Goal: Task Accomplishment & Management: Use online tool/utility

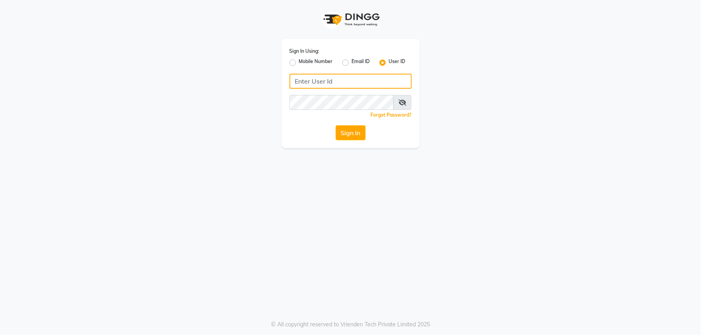
click at [311, 85] on input "Username" at bounding box center [350, 81] width 122 height 15
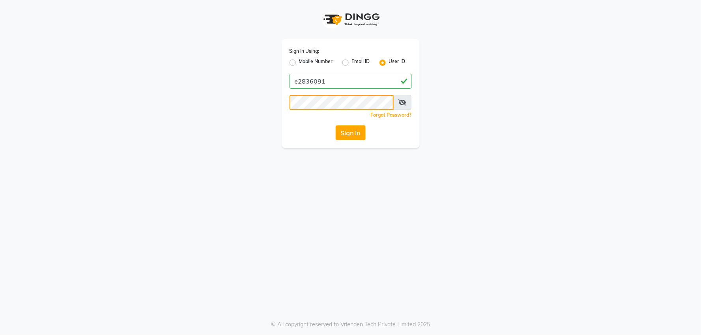
click at [336, 125] on button "Sign In" at bounding box center [351, 132] width 30 height 15
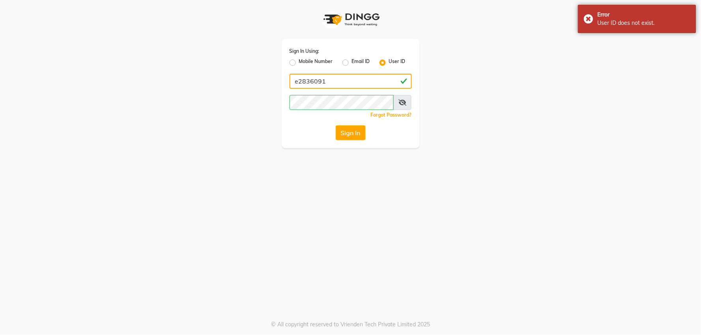
click at [317, 81] on input "e2836091" at bounding box center [350, 81] width 122 height 15
type input "e2836-01"
click at [336, 125] on button "Sign In" at bounding box center [351, 132] width 30 height 15
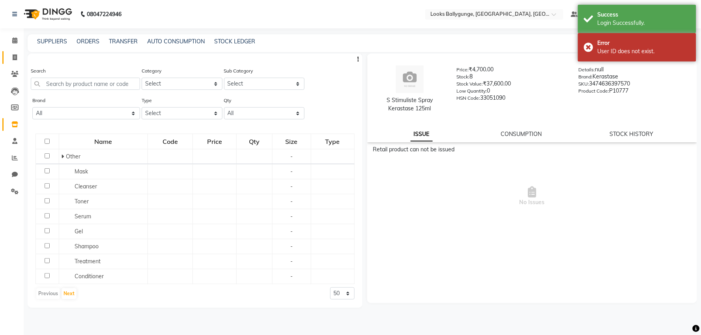
click at [7, 55] on link "Invoice" at bounding box center [11, 57] width 19 height 13
select select "6477"
select select "service"
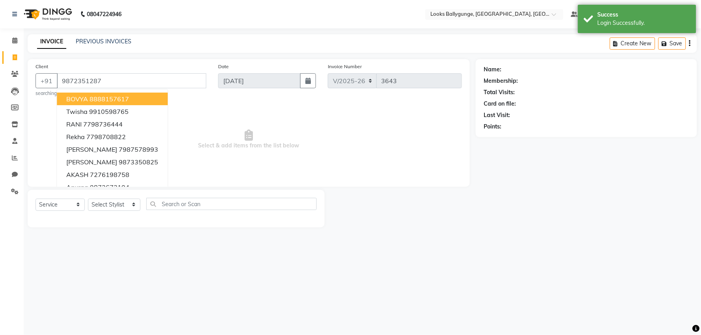
type input "9872351287"
select select "1: Object"
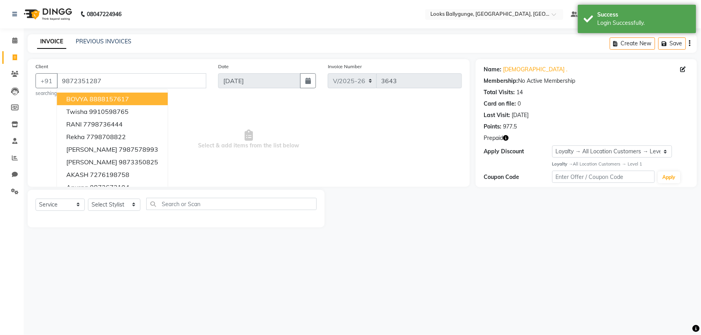
click at [505, 137] on icon "button" at bounding box center [506, 138] width 6 height 6
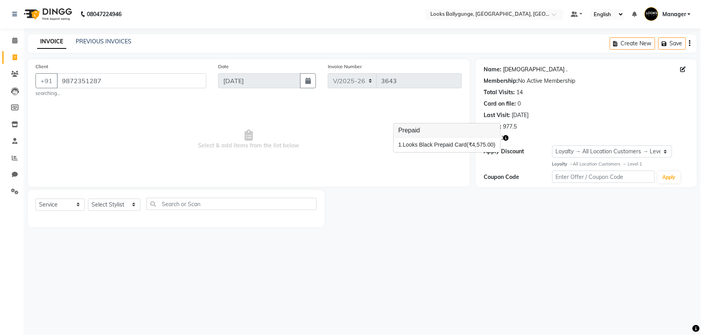
click at [515, 71] on link "Ashu ." at bounding box center [535, 69] width 64 height 8
click at [18, 43] on span at bounding box center [15, 40] width 14 height 9
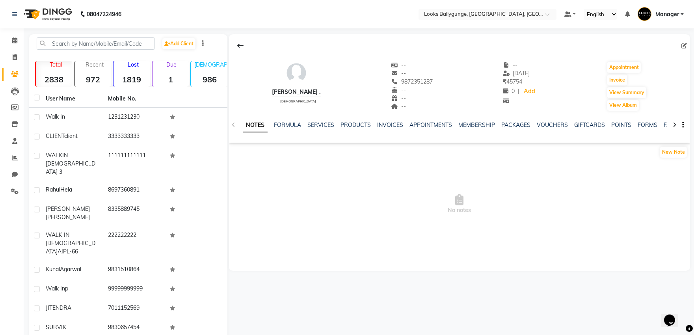
click at [325, 120] on div "NOTES FORMULA SERVICES PRODUCTS INVOICES APPOINTMENTS MEMBERSHIP PACKAGES VOUCH…" at bounding box center [459, 125] width 461 height 27
click at [325, 121] on link "SERVICES" at bounding box center [321, 124] width 27 height 7
